Goal: Check status: Check status

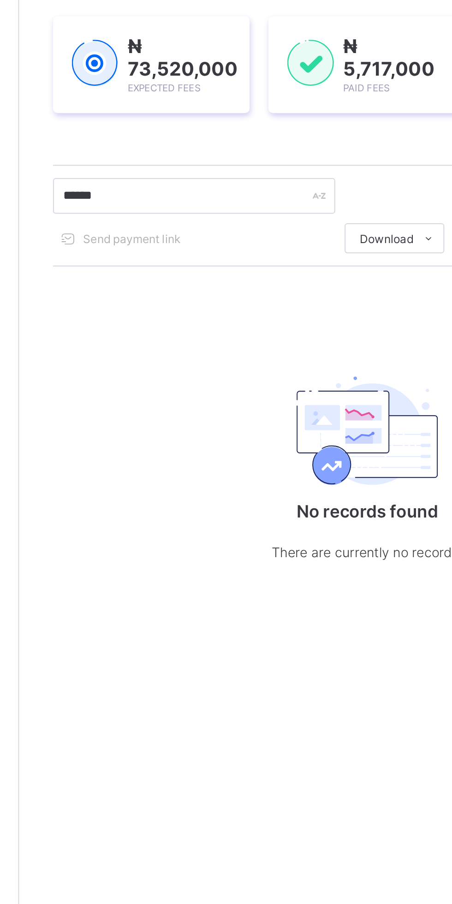
click at [174, 276] on input "******" at bounding box center [196, 277] width 138 height 18
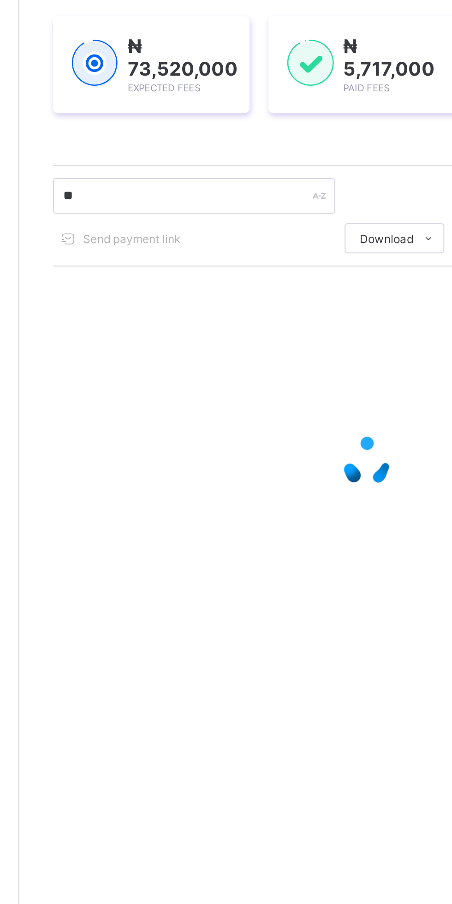
type input "*"
type input "*****"
